Goal: Information Seeking & Learning: Learn about a topic

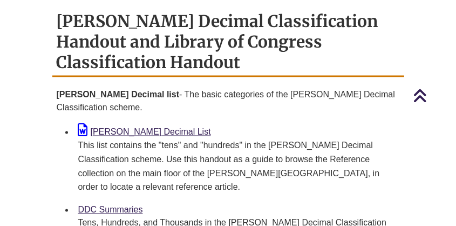
scroll to position [1133, 0]
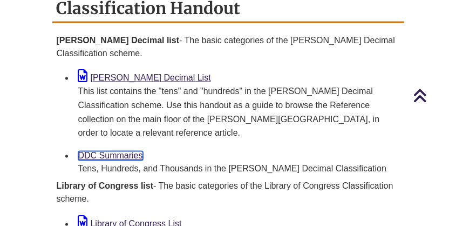
click at [111, 151] on link "DDC Summaries" at bounding box center [110, 155] width 65 height 9
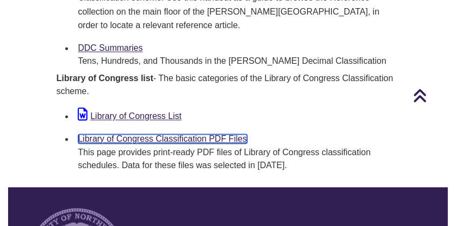
click at [176, 134] on link "Library of Congress Classification PDF Files" at bounding box center [162, 138] width 169 height 9
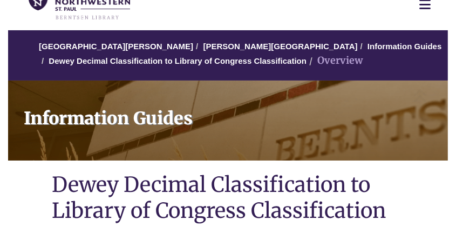
scroll to position [269, 0]
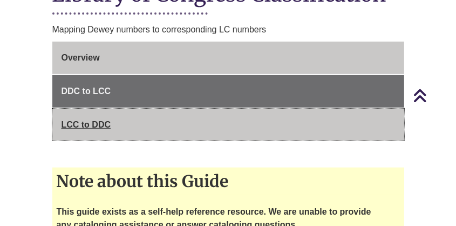
click at [104, 121] on span "LCC to DDC" at bounding box center [87, 124] width 50 height 9
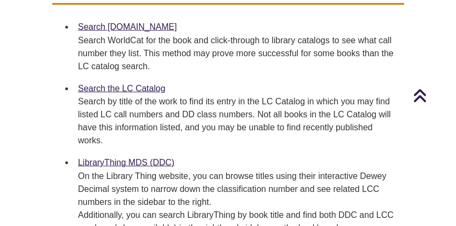
scroll to position [540, 0]
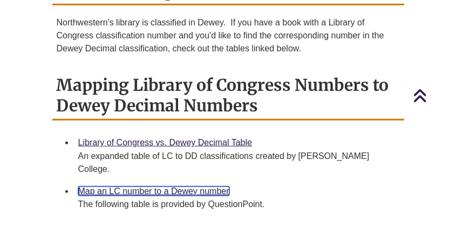
click at [129, 186] on link "Map an LC number to a Dewey number" at bounding box center [153, 190] width 151 height 9
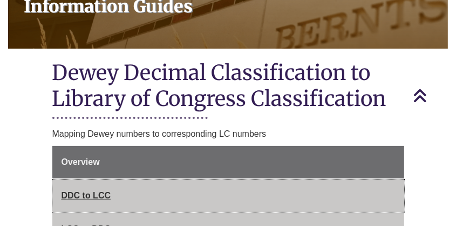
scroll to position [216, 0]
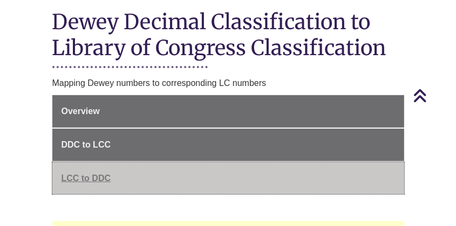
click at [77, 177] on span "LCC to DDC" at bounding box center [87, 177] width 50 height 9
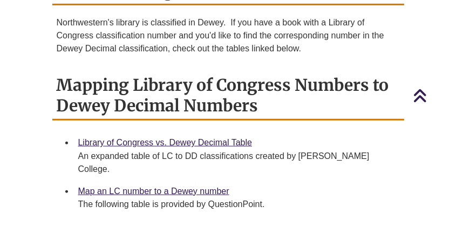
scroll to position [594, 0]
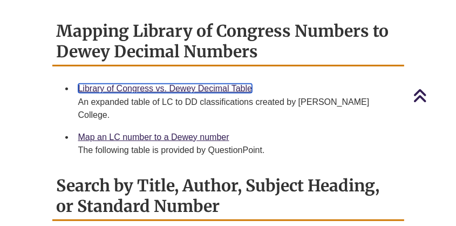
click at [139, 87] on link "Library of Congress vs. Dewey Decimal Table" at bounding box center [165, 88] width 174 height 9
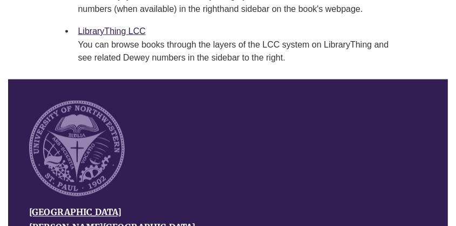
scroll to position [1134, 0]
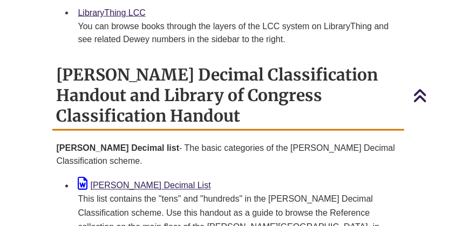
scroll to position [1134, 0]
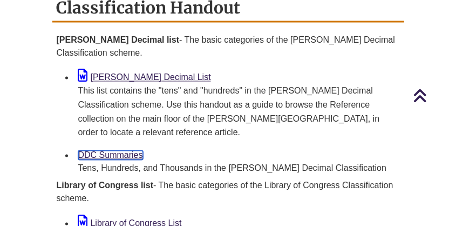
click at [119, 151] on link "DDC Summaries" at bounding box center [110, 155] width 65 height 9
